Goal: Find specific page/section

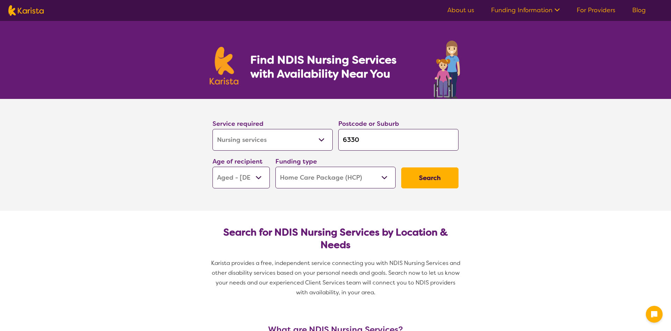
select select "Nursing services"
select select "AG"
select select "HCP"
select select "Nursing services"
select select "AG"
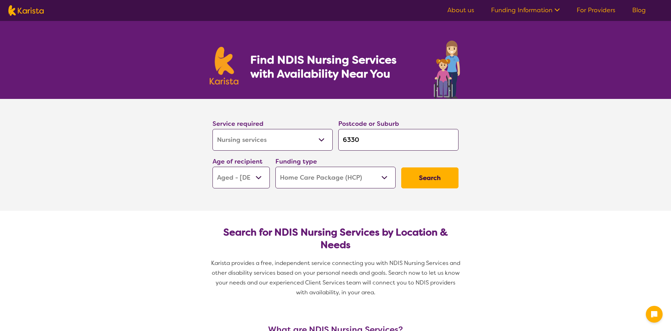
select select "HCP"
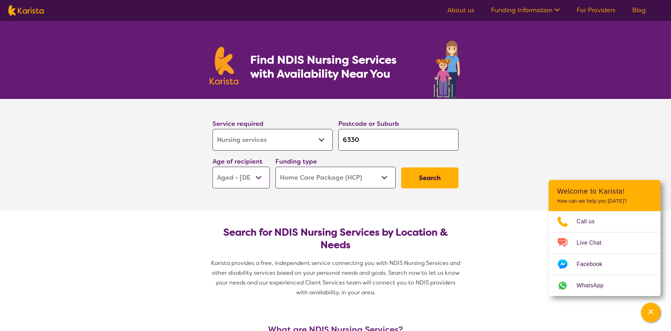
click at [595, 5] on ul "About us Funding Information NDIS - National Disability Insurance Scheme HCP - …" at bounding box center [546, 10] width 215 height 11
click at [595, 14] on link "For Providers" at bounding box center [596, 10] width 39 height 8
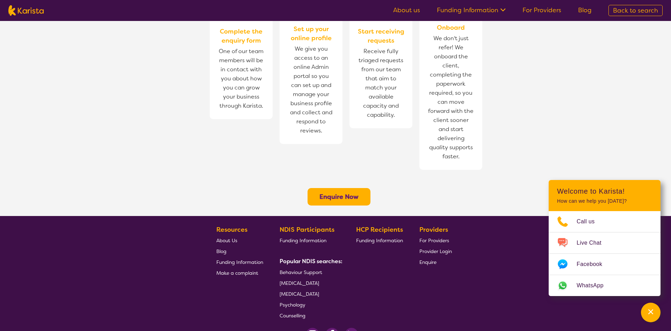
scroll to position [496, 0]
